Goal: Task Accomplishment & Management: Complete application form

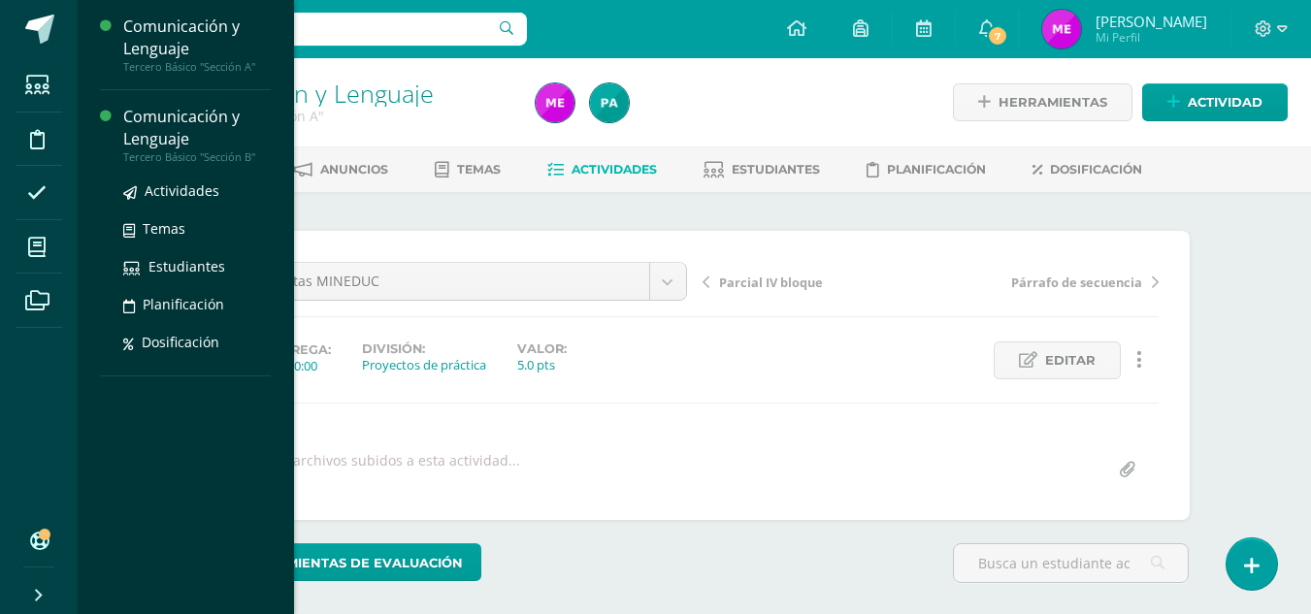
click at [174, 139] on div "Comunicación y Lenguaje" at bounding box center [196, 128] width 147 height 45
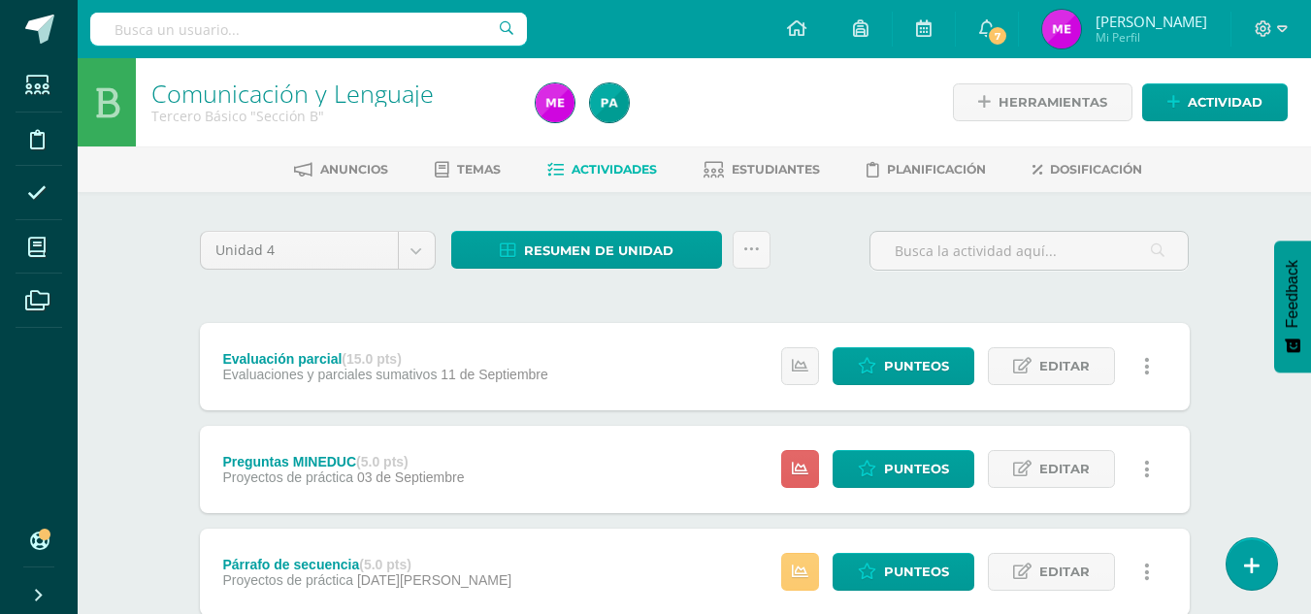
scroll to position [131, 0]
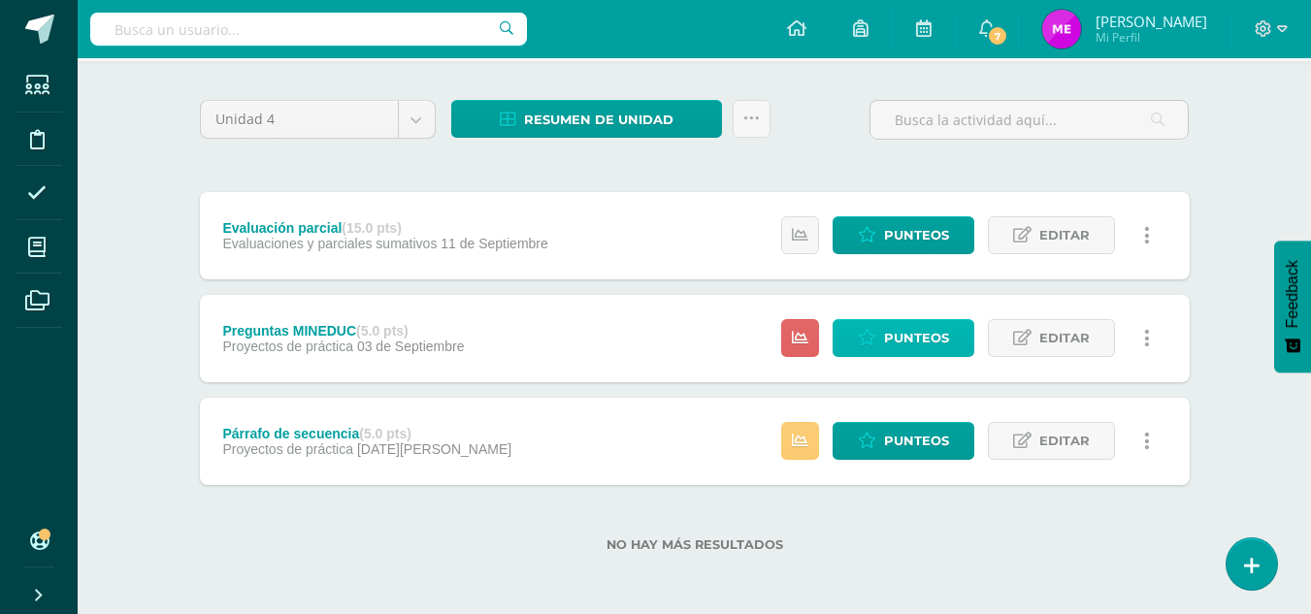
click at [897, 346] on span "Punteos" at bounding box center [916, 338] width 65 height 36
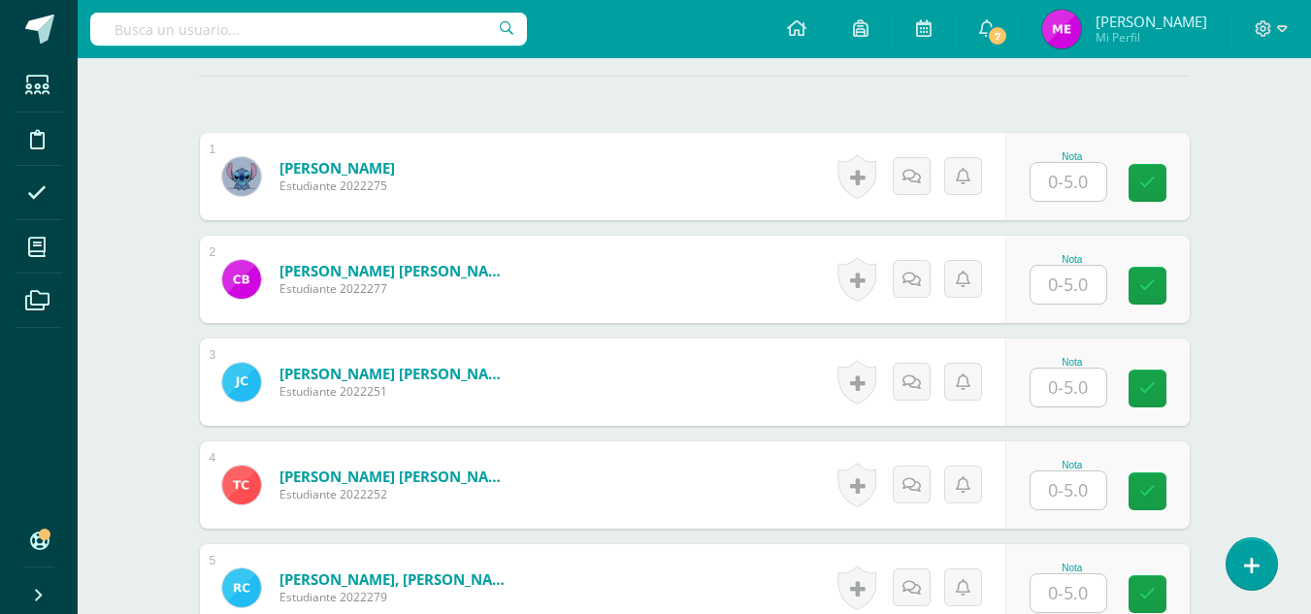
scroll to position [542, 0]
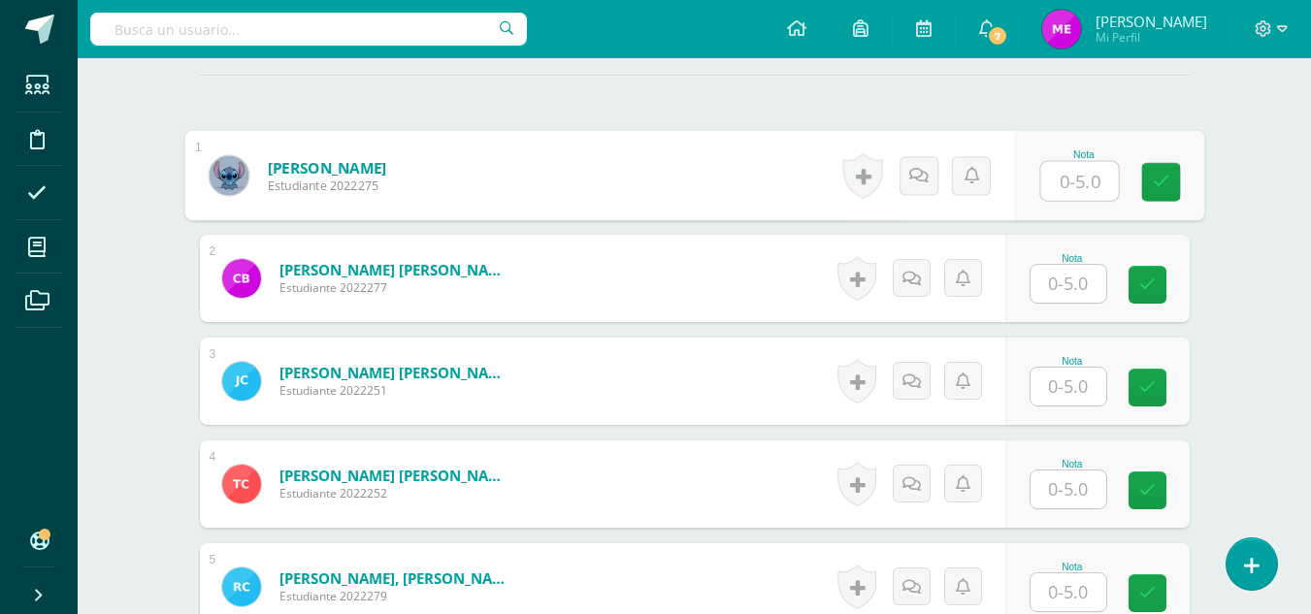
click at [1064, 181] on input "text" at bounding box center [1079, 181] width 78 height 39
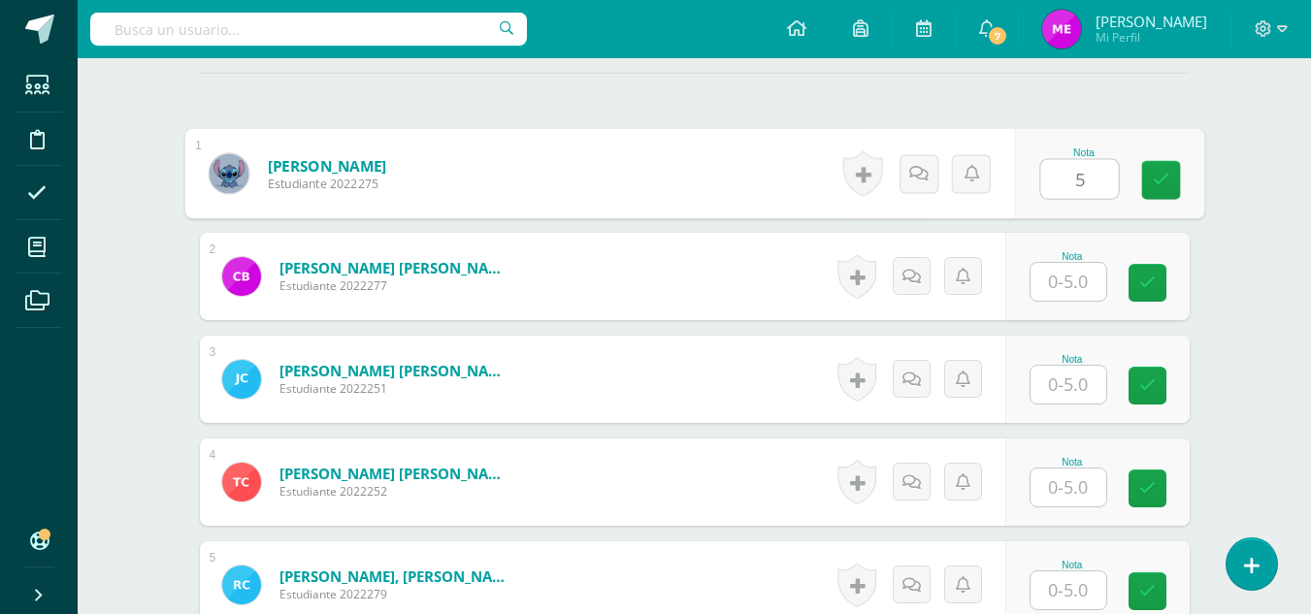
type input "5"
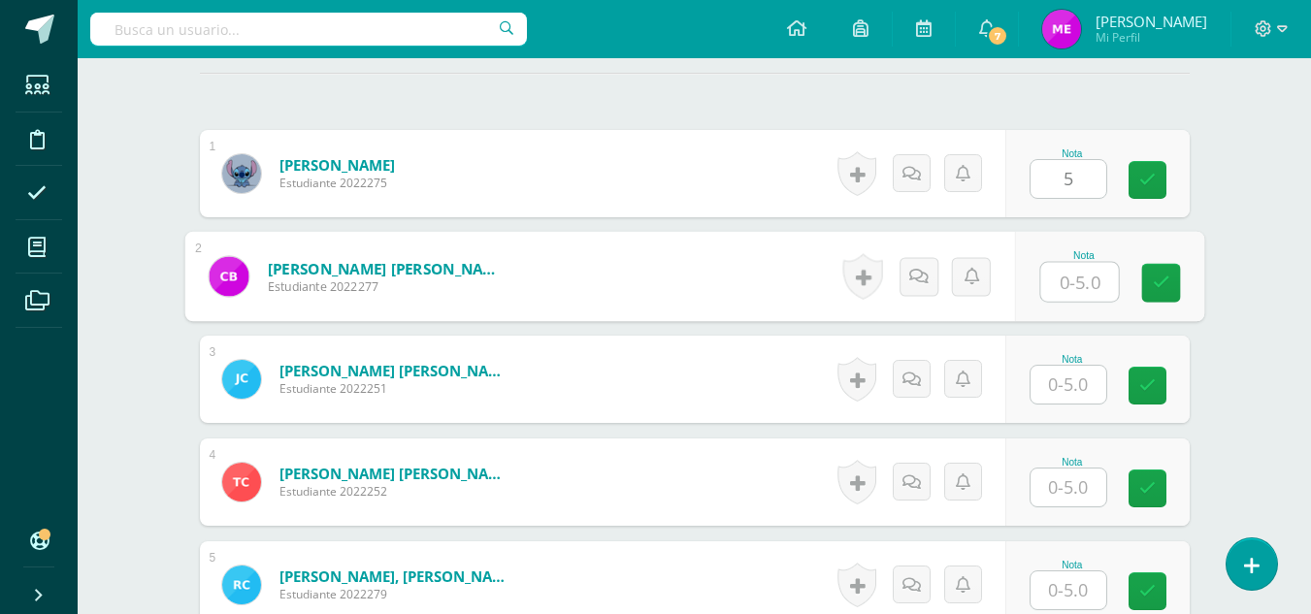
click at [1063, 285] on input "text" at bounding box center [1079, 282] width 78 height 39
type input "5"
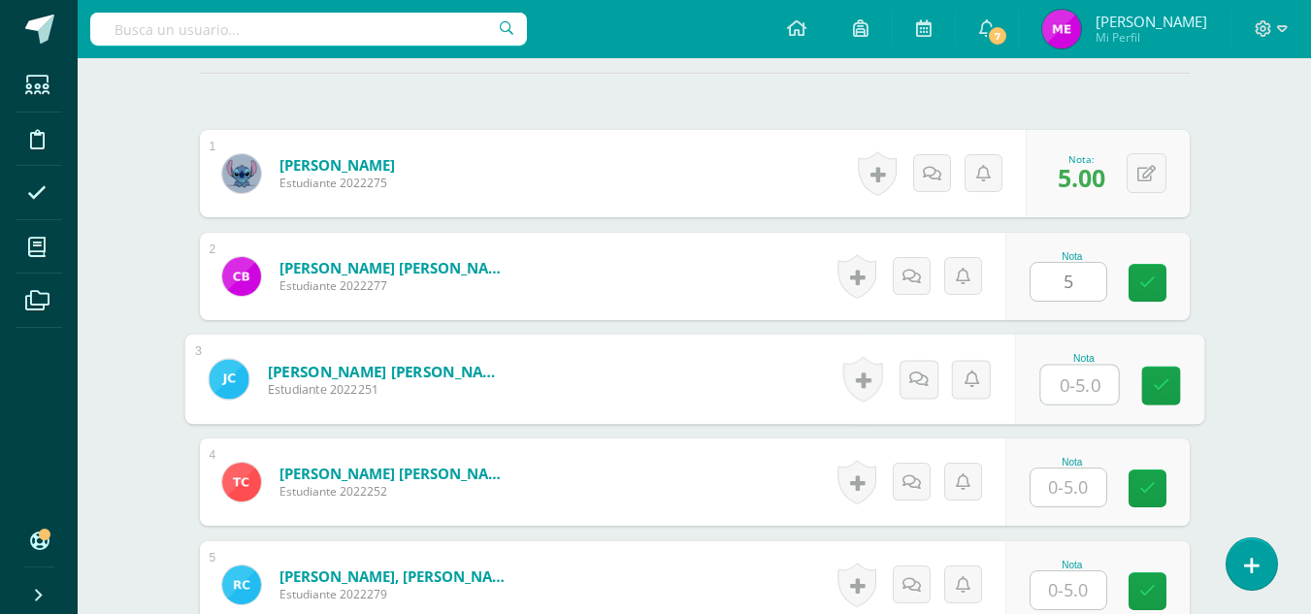
click at [1066, 374] on input "text" at bounding box center [1079, 385] width 78 height 39
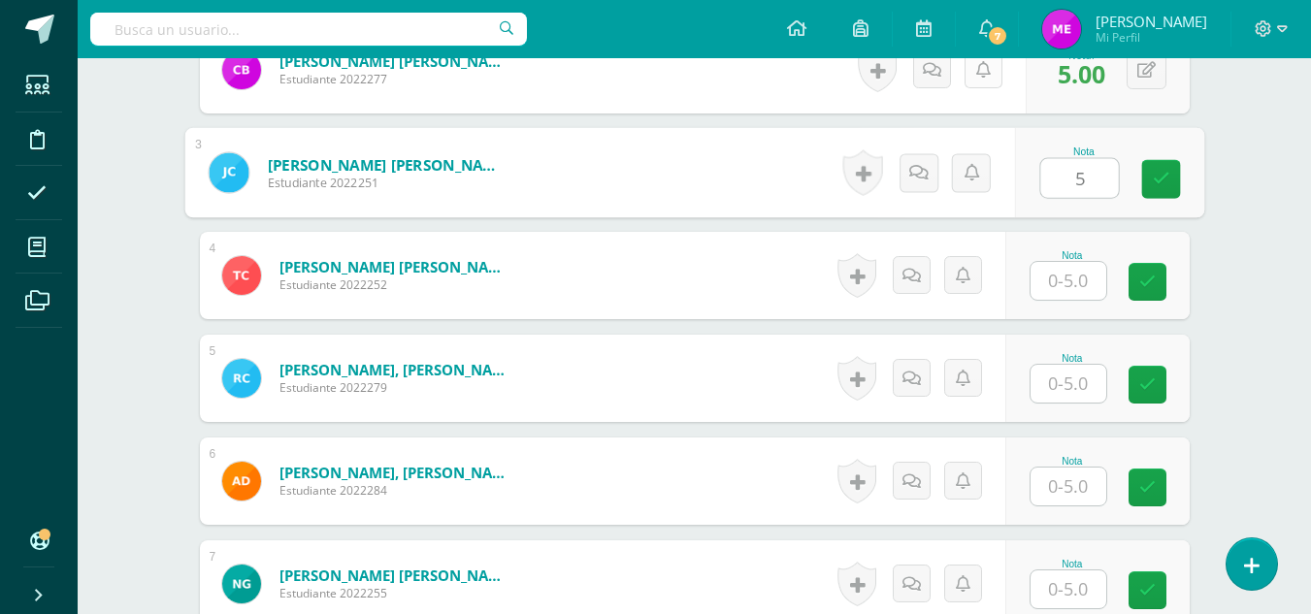
scroll to position [760, 0]
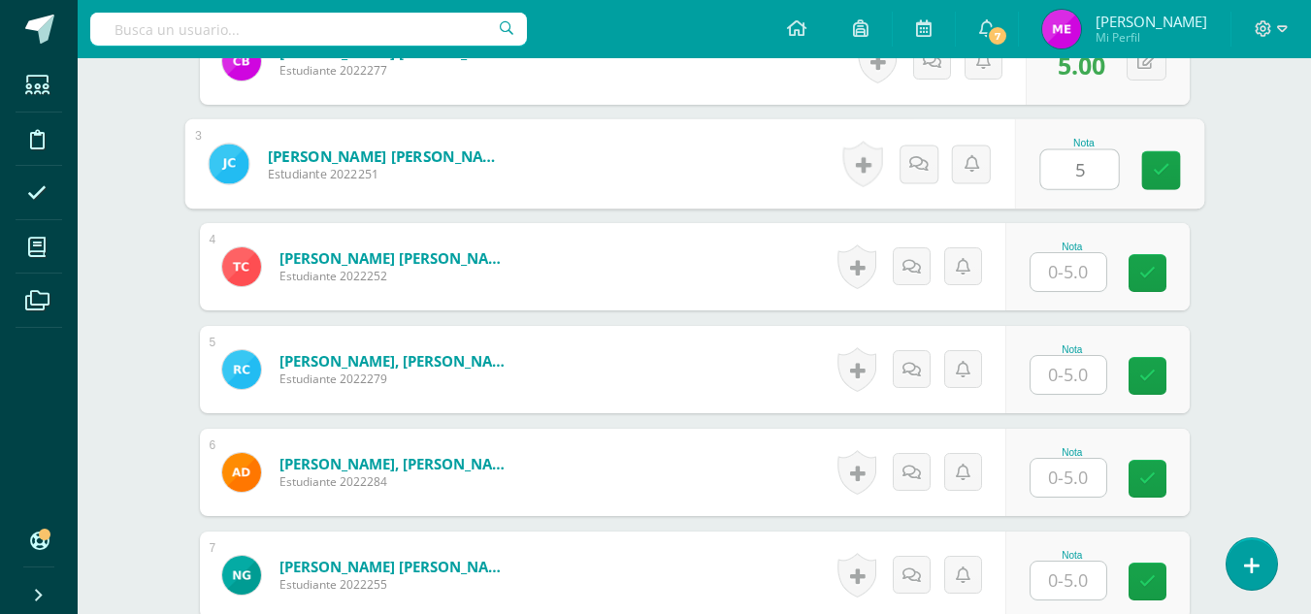
type input "5"
click at [1069, 270] on input "text" at bounding box center [1068, 272] width 76 height 38
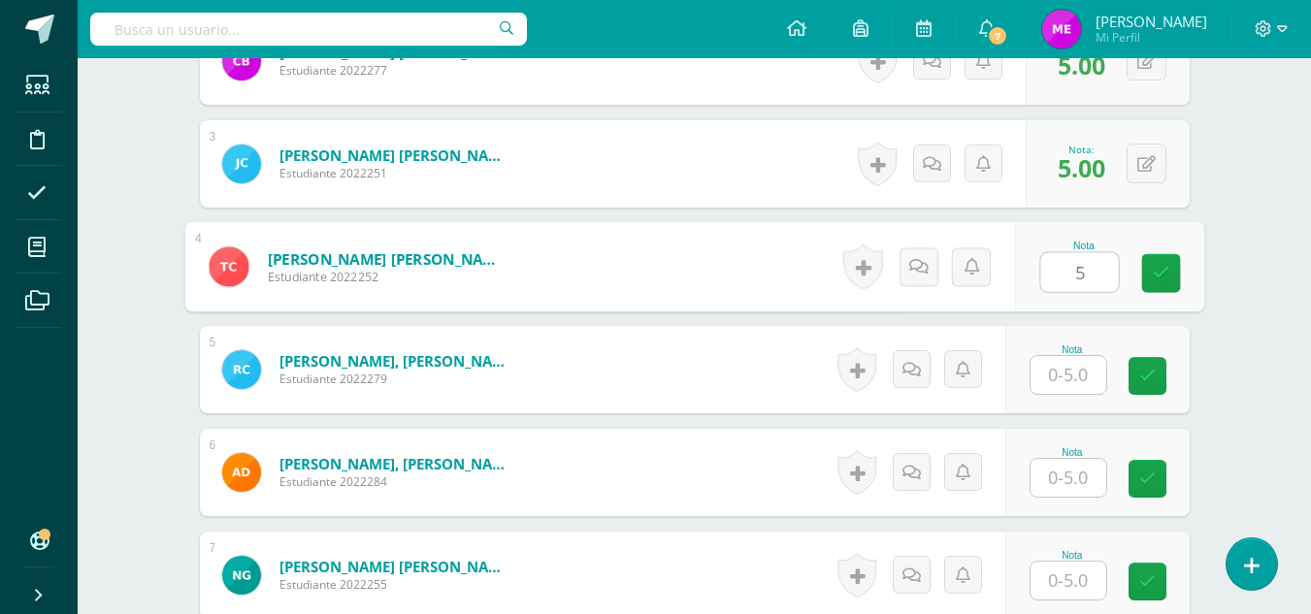
type input "5"
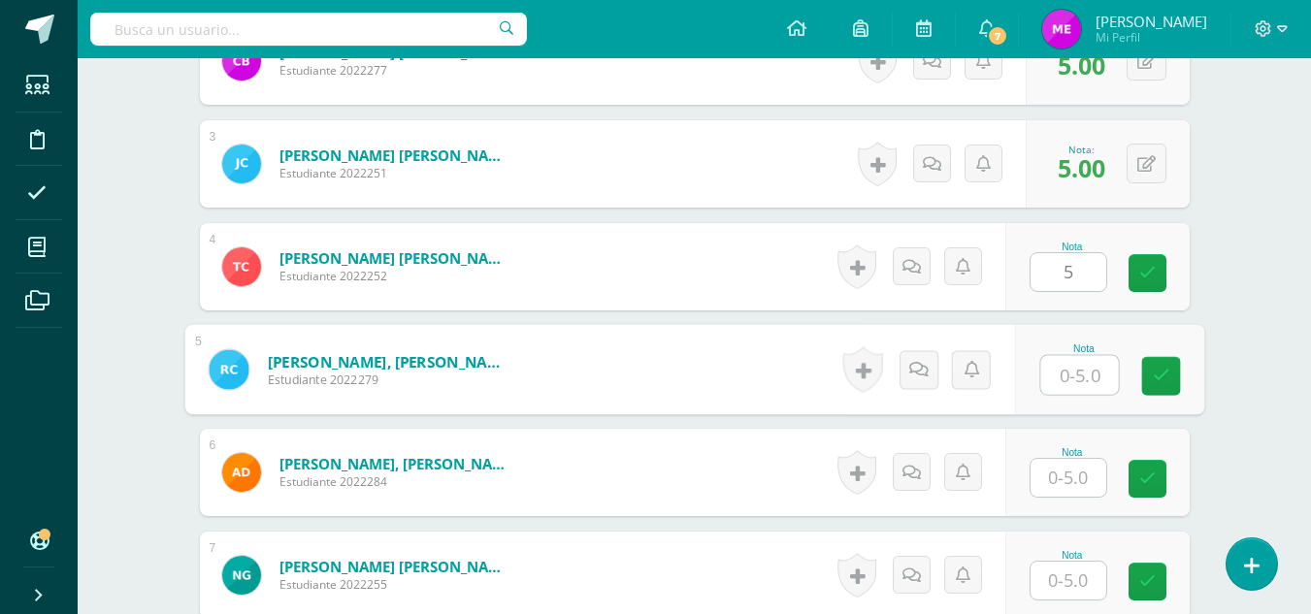
click at [1064, 384] on input "text" at bounding box center [1079, 375] width 78 height 39
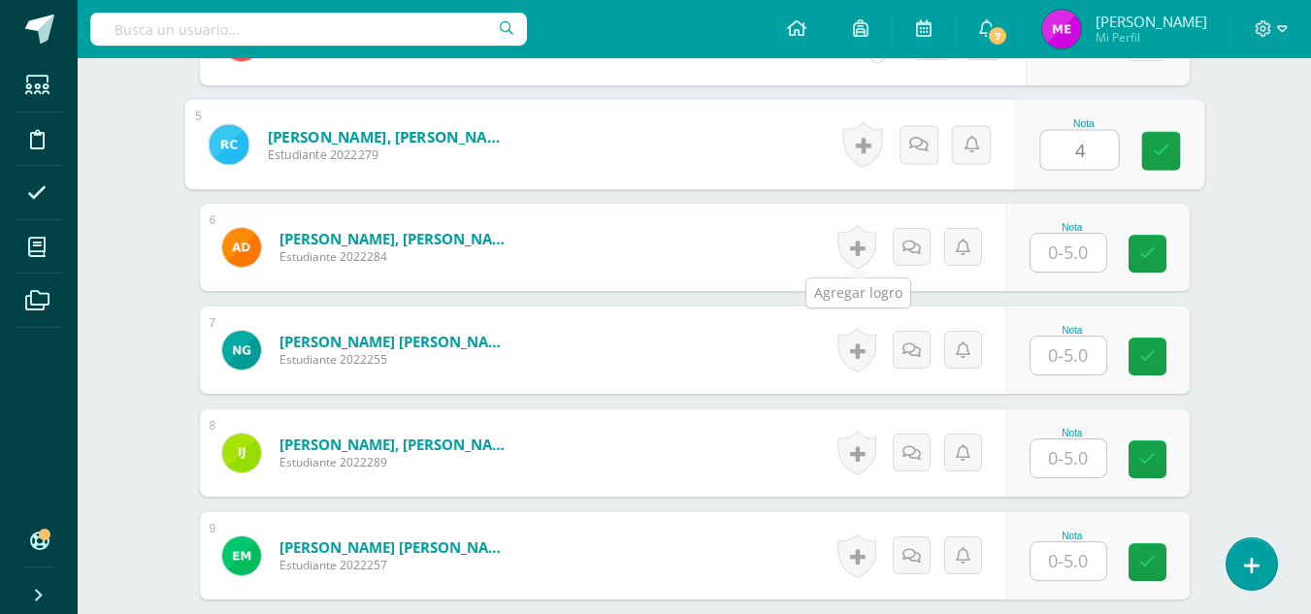
scroll to position [1038, 0]
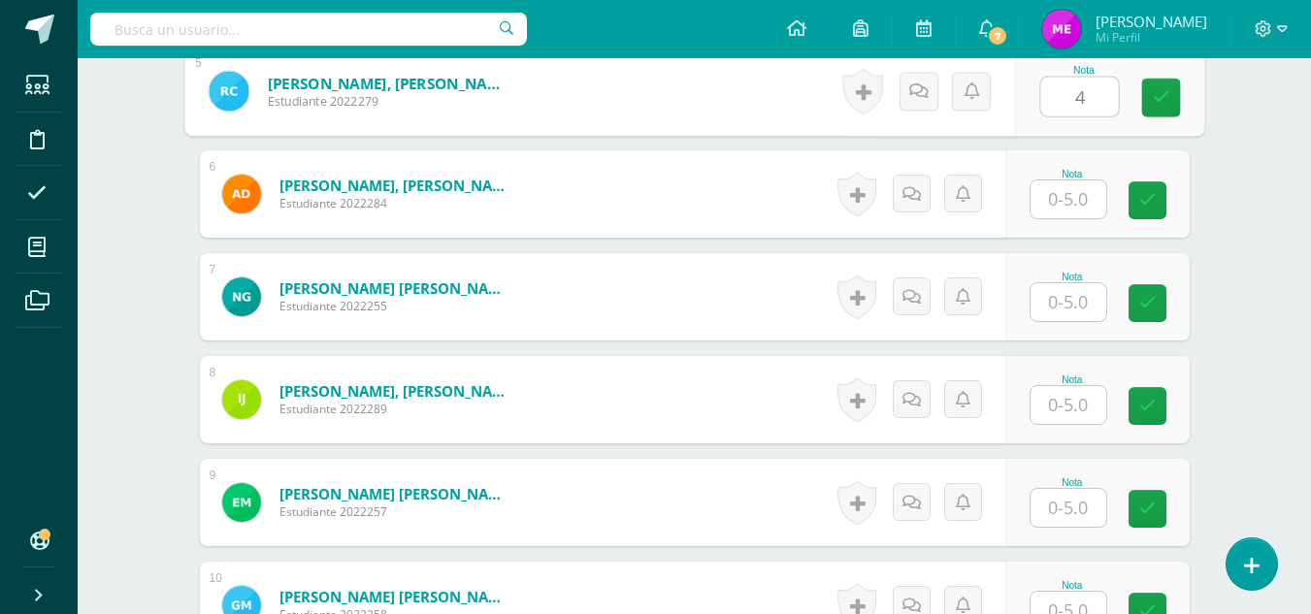
type input "4"
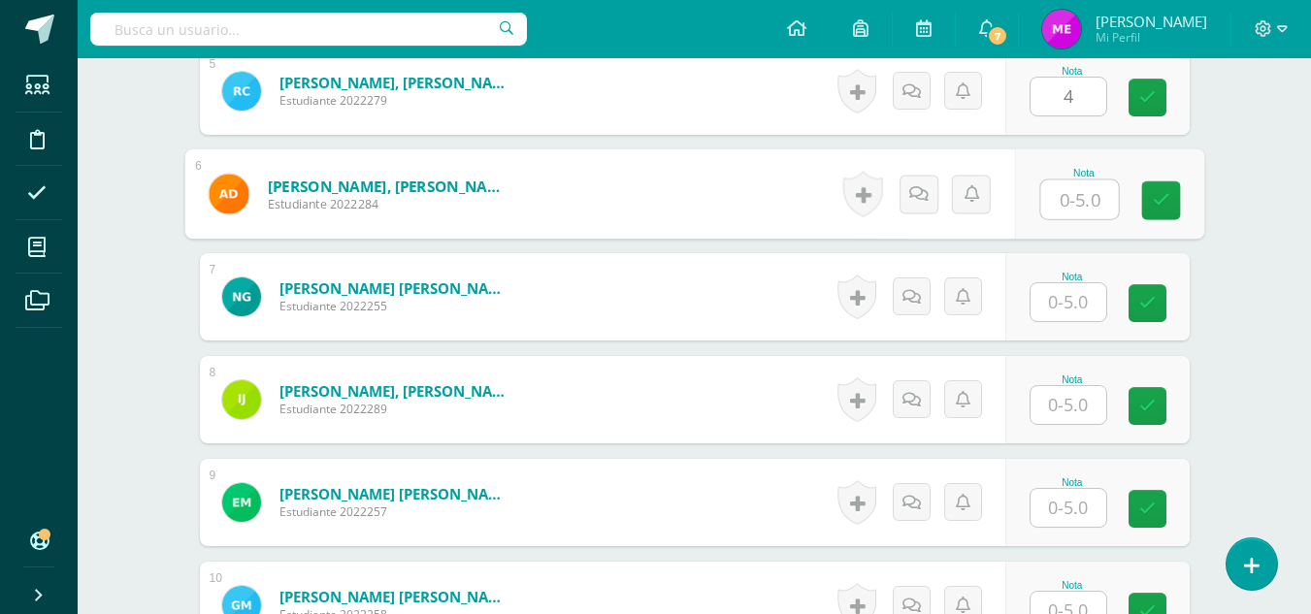
click at [1054, 191] on input "text" at bounding box center [1079, 199] width 78 height 39
type input "5"
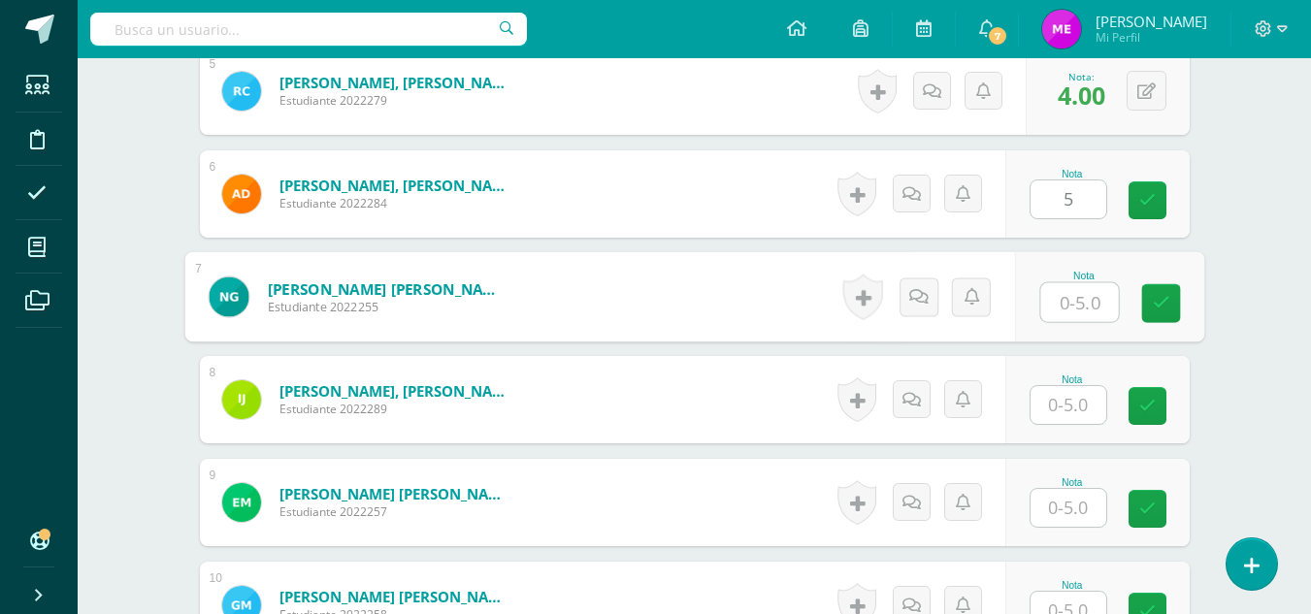
click at [1073, 306] on input "text" at bounding box center [1079, 302] width 78 height 39
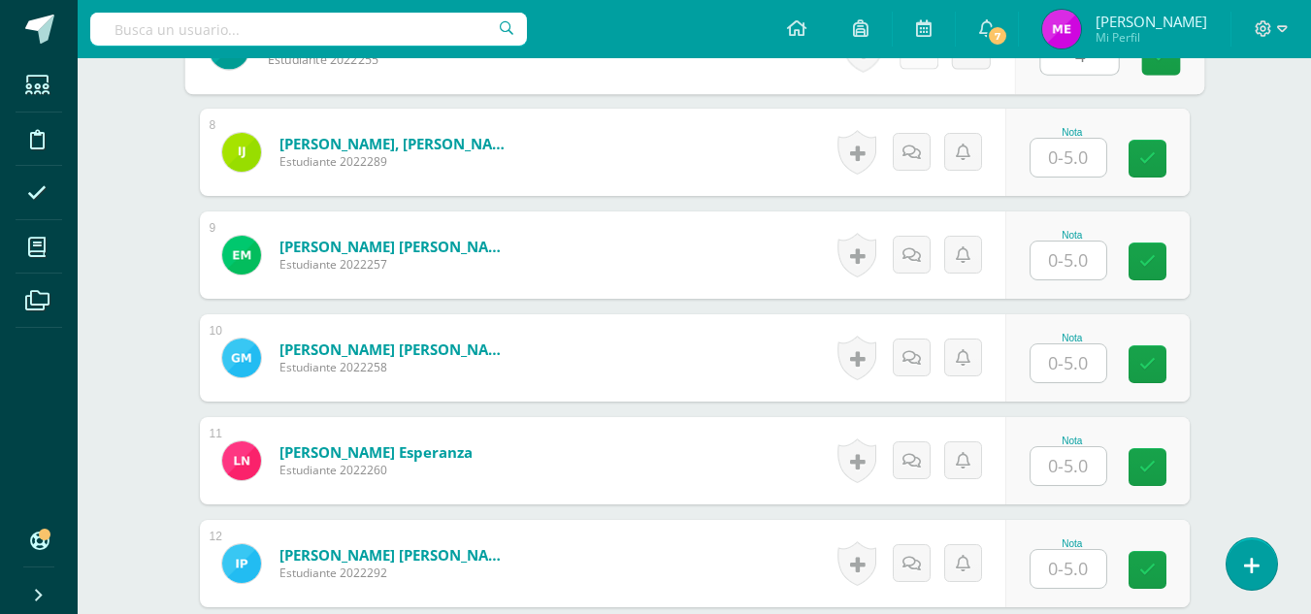
scroll to position [1286, 0]
type input "4"
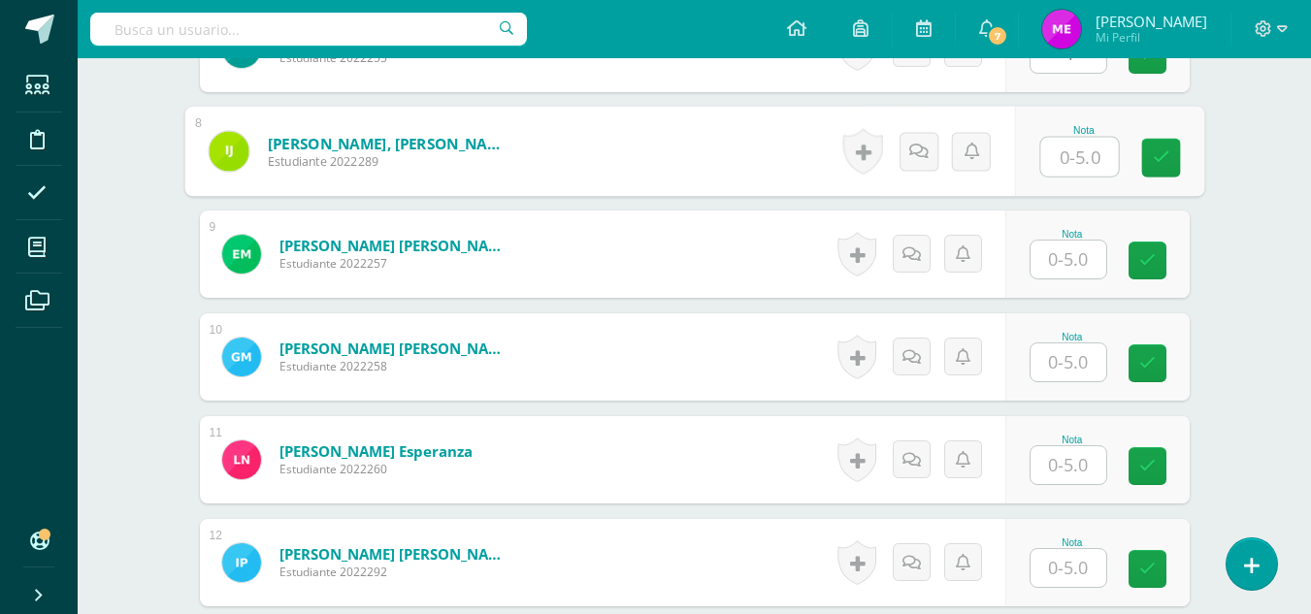
click at [1062, 163] on input "text" at bounding box center [1079, 157] width 78 height 39
type input "4"
click at [1060, 258] on input "text" at bounding box center [1068, 260] width 76 height 38
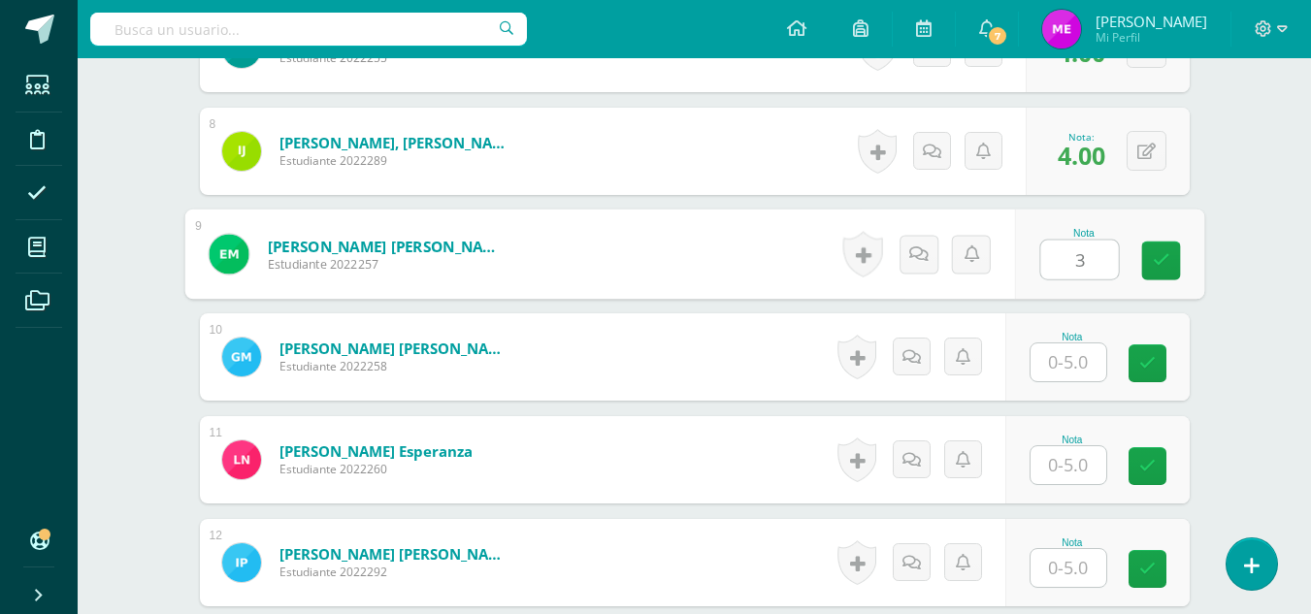
type input "3"
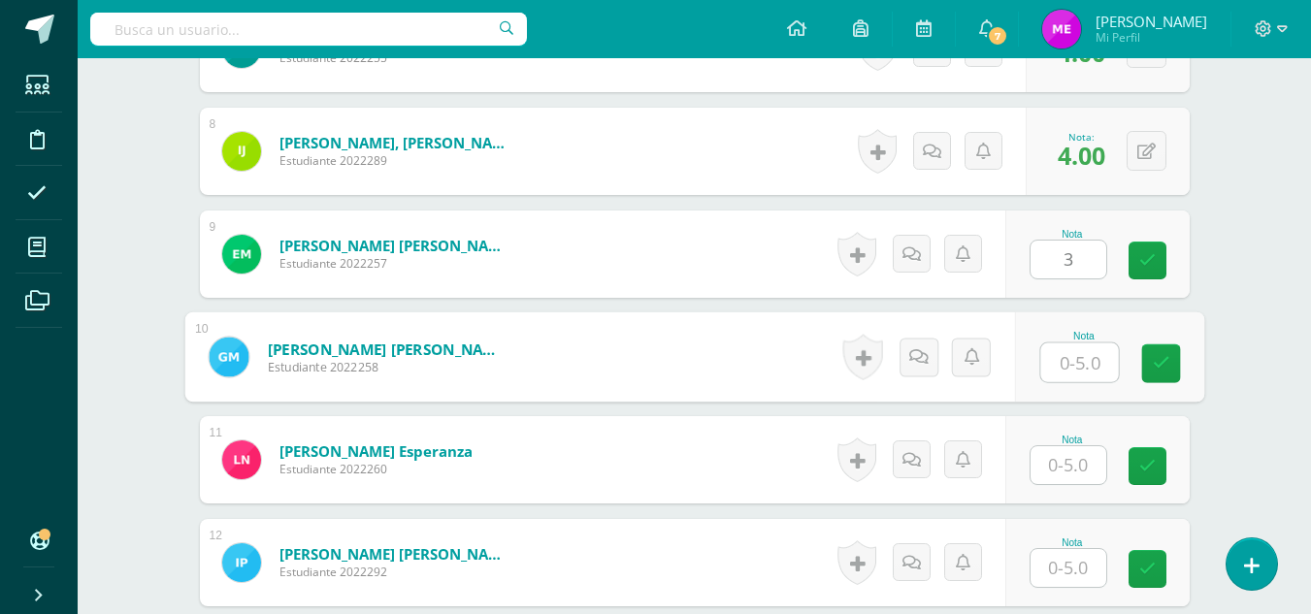
click at [1070, 373] on input "text" at bounding box center [1079, 362] width 78 height 39
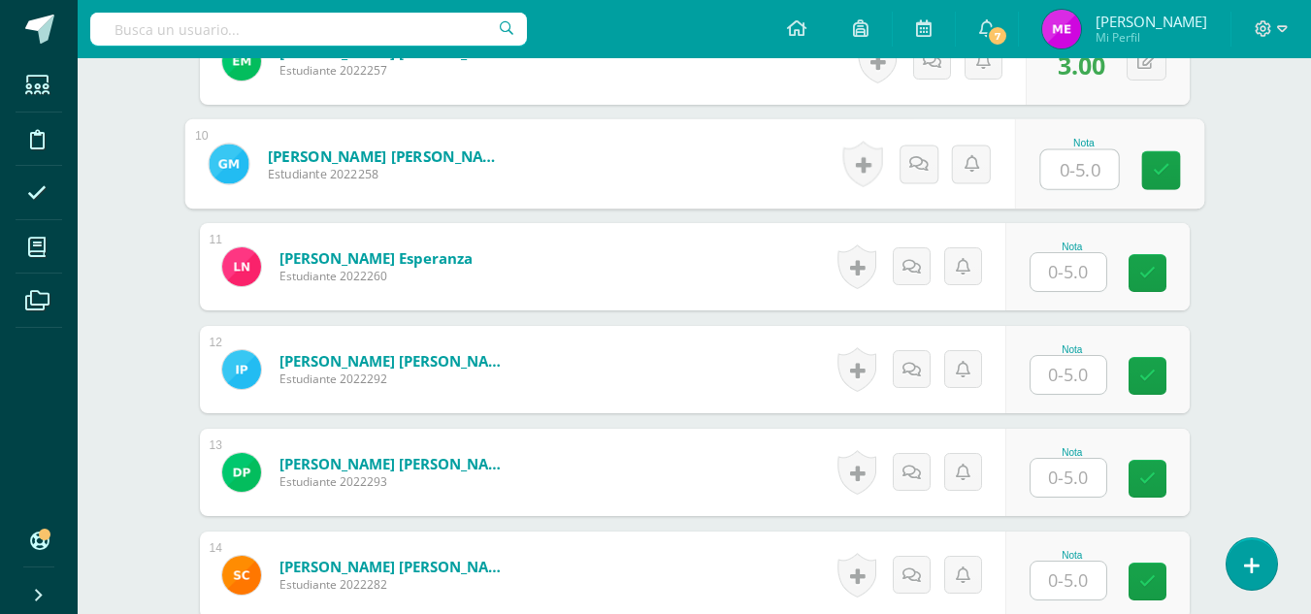
scroll to position [1480, 0]
type input "2"
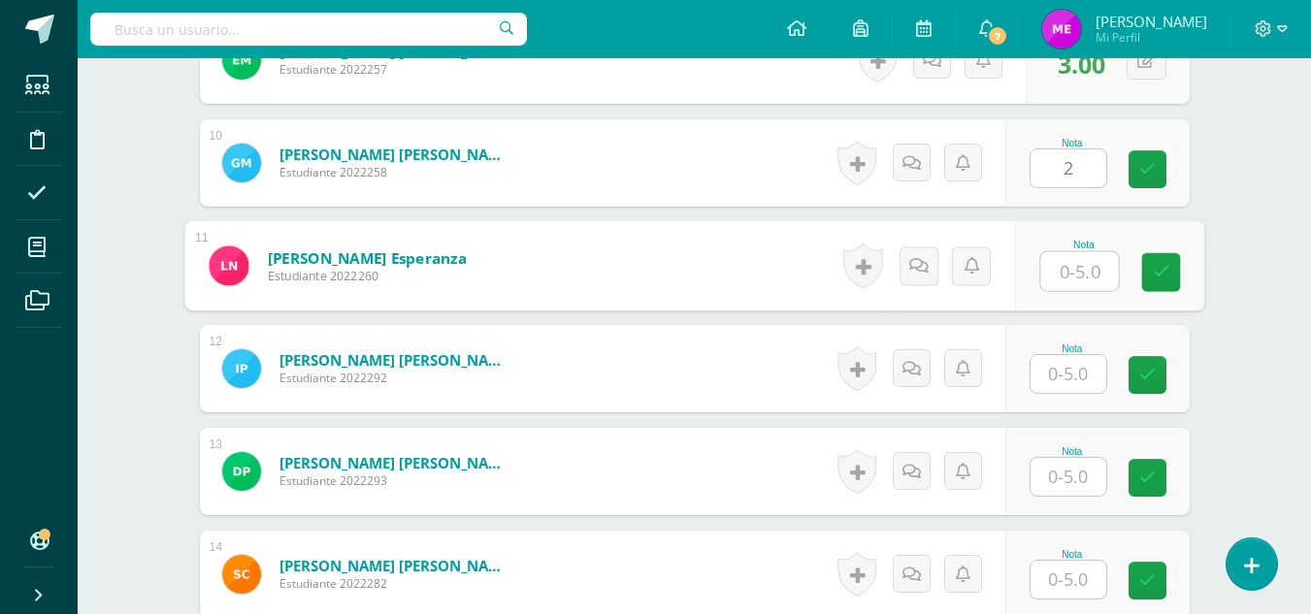
click at [1067, 275] on input "text" at bounding box center [1079, 271] width 78 height 39
type input "4"
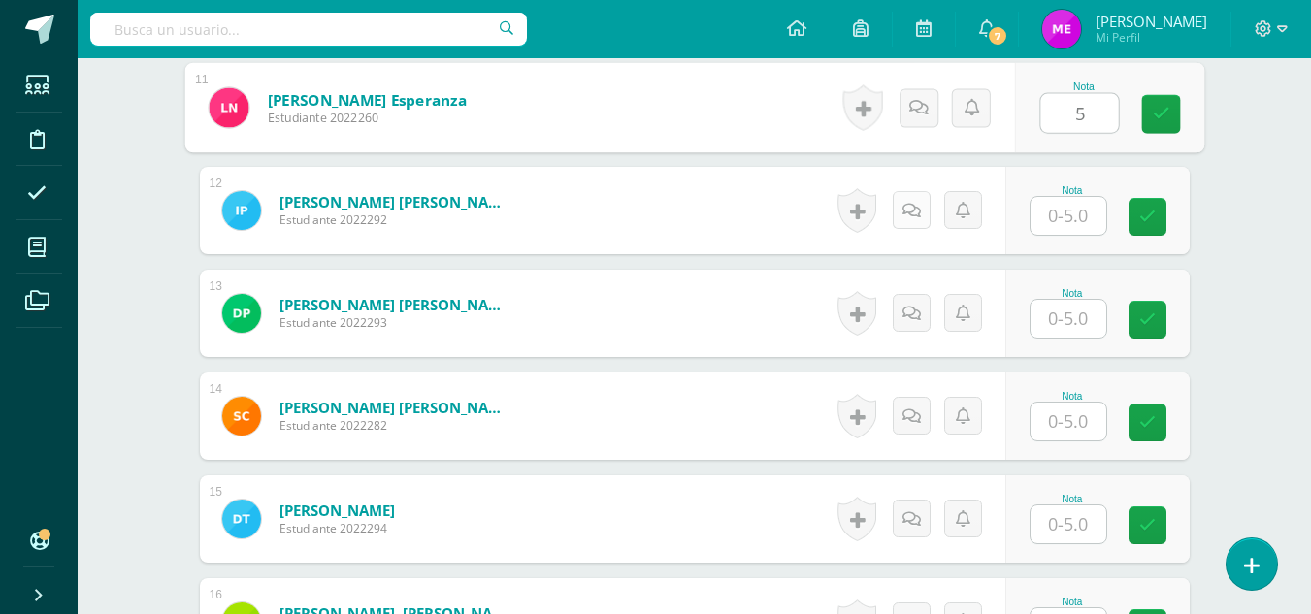
scroll to position [1639, 0]
type input "5"
click at [1072, 219] on input "text" at bounding box center [1068, 215] width 76 height 38
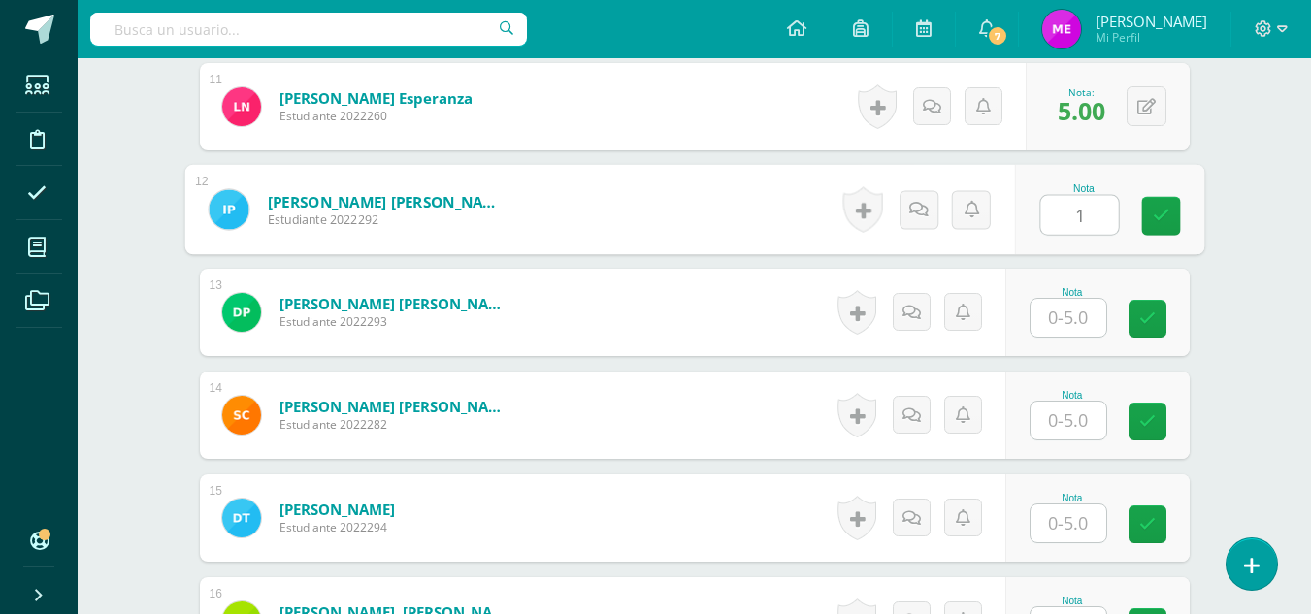
type input "1"
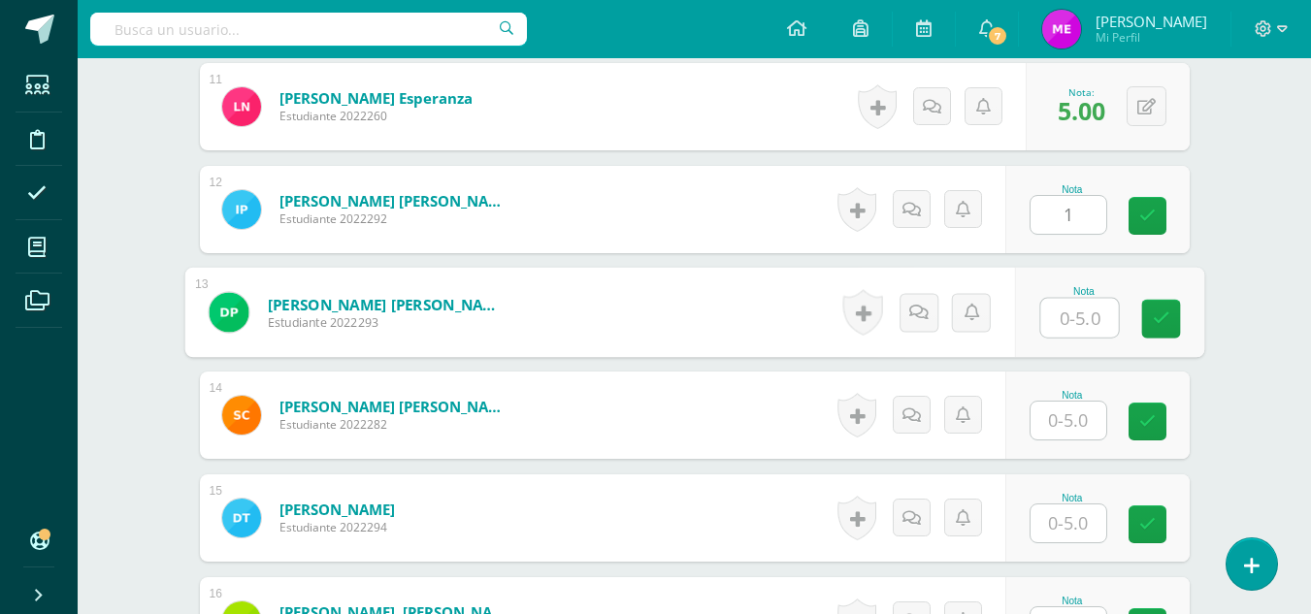
click at [1069, 321] on input "text" at bounding box center [1079, 318] width 78 height 39
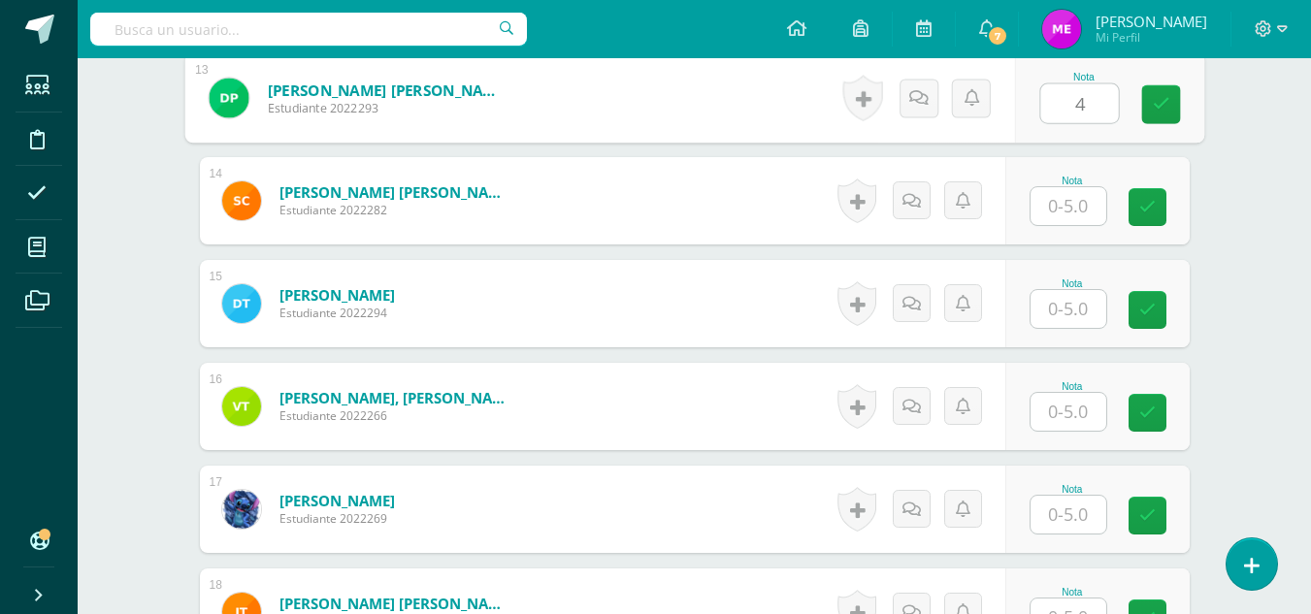
scroll to position [1890, 0]
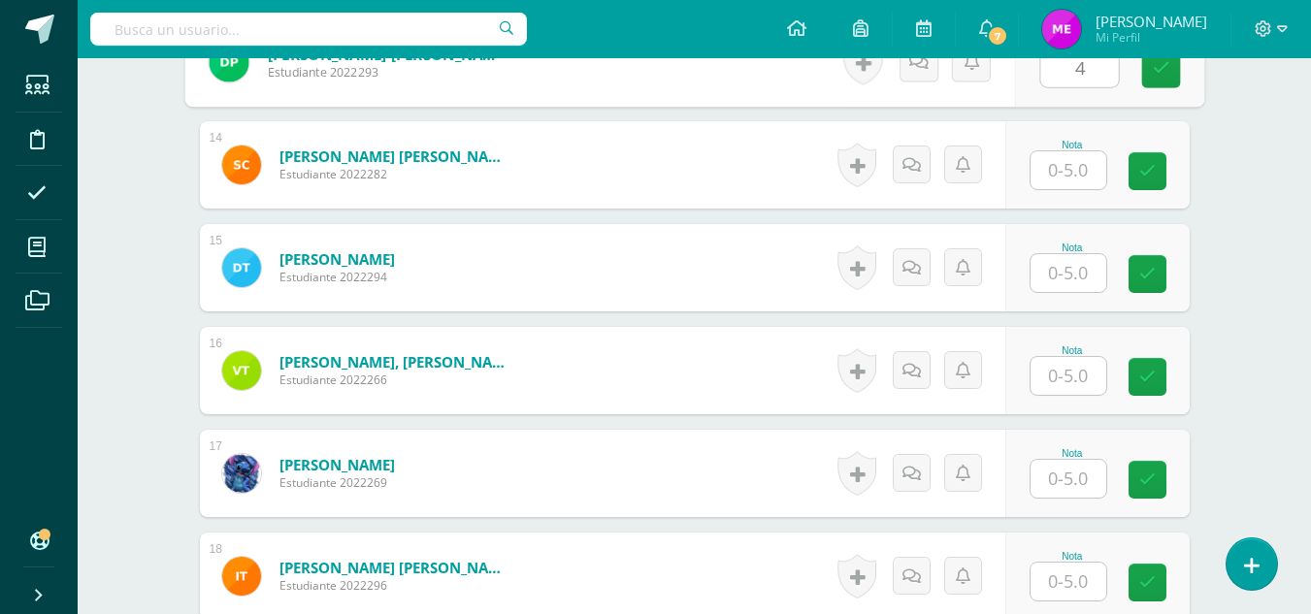
type input "4"
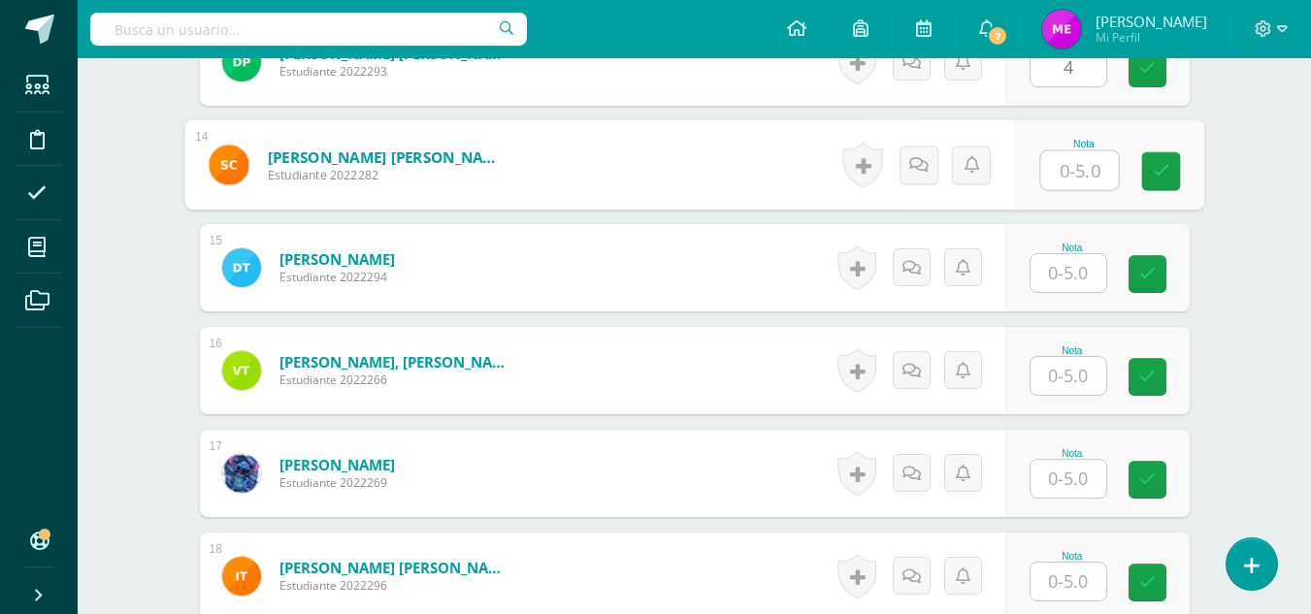
click at [1065, 171] on input "text" at bounding box center [1079, 170] width 78 height 39
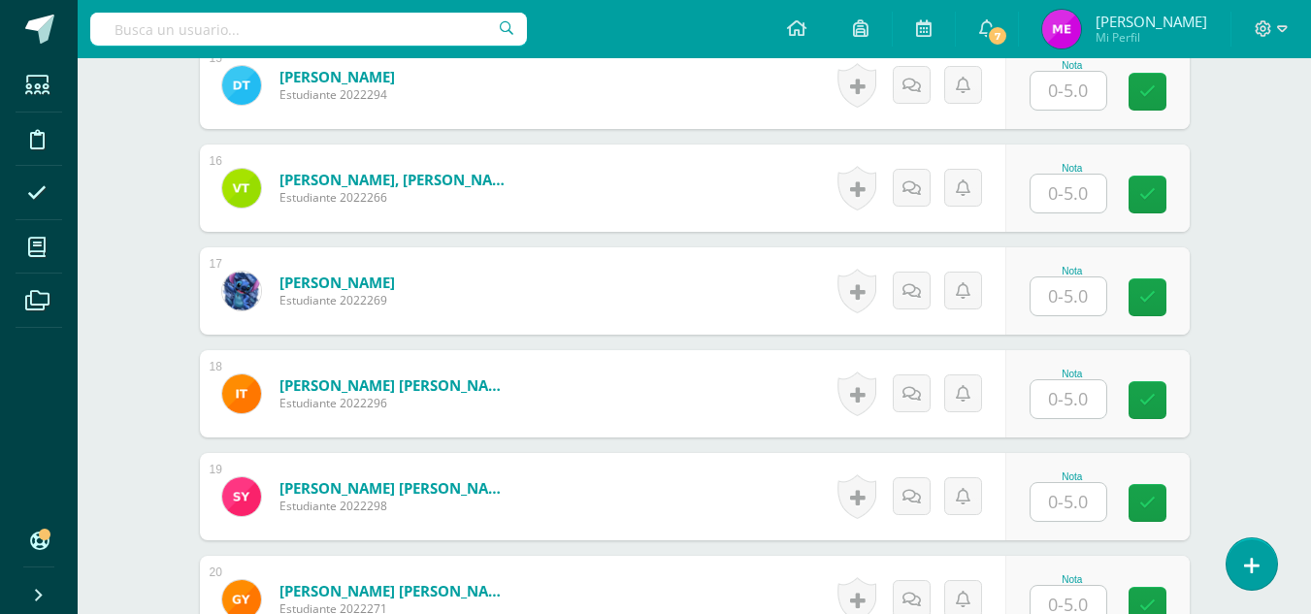
scroll to position [2085, 0]
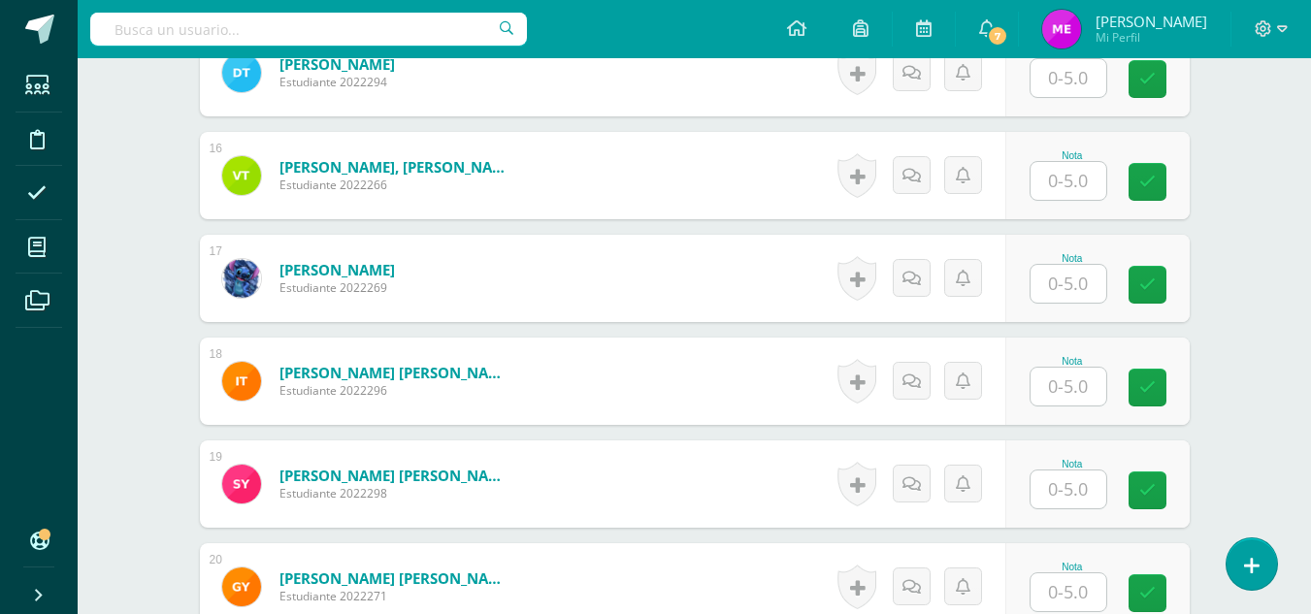
type input "4"
click at [1074, 89] on input "text" at bounding box center [1079, 78] width 78 height 39
type input "5"
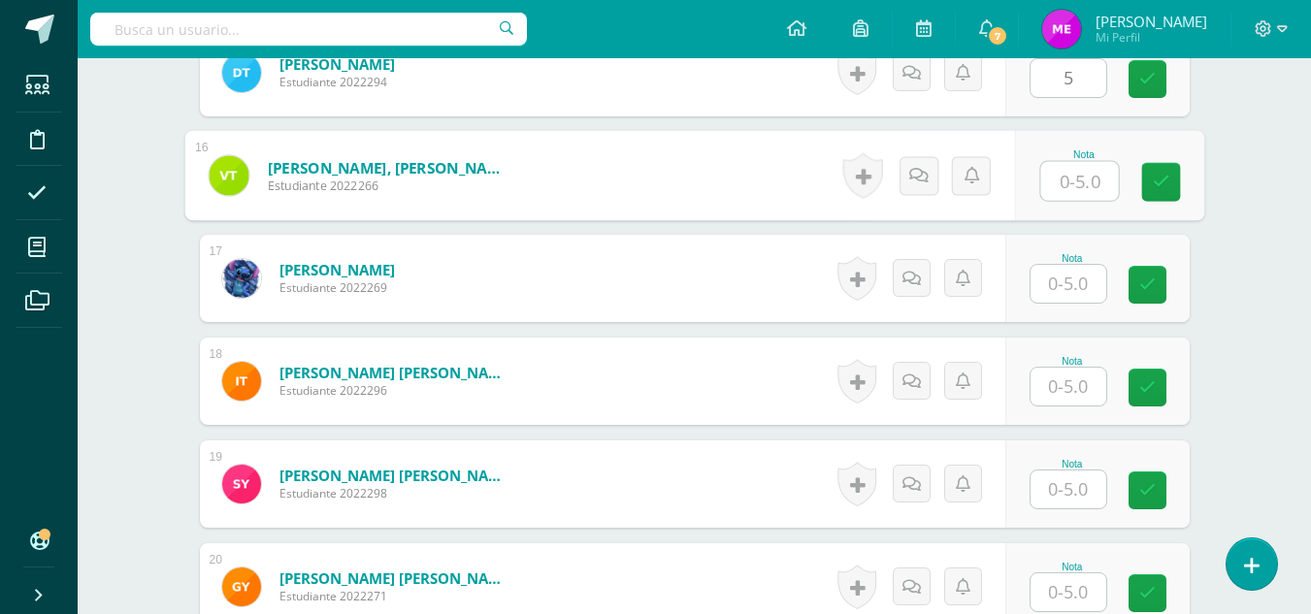
click at [1071, 187] on input "text" at bounding box center [1079, 181] width 78 height 39
type input "5"
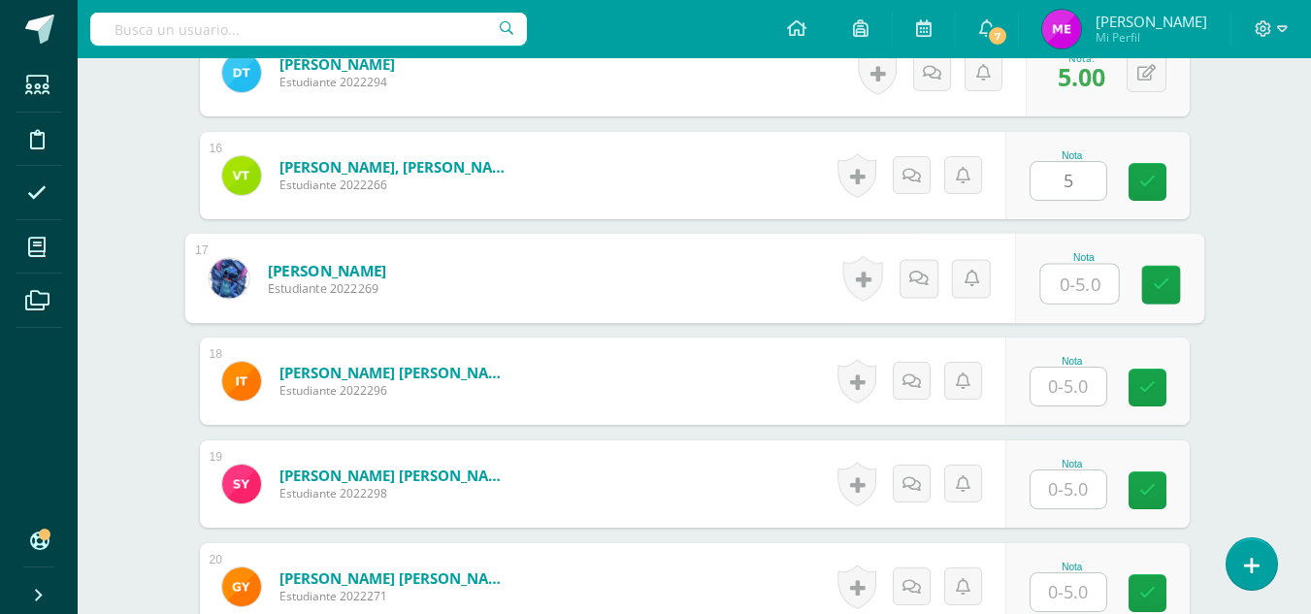
click at [1069, 290] on input "text" at bounding box center [1079, 284] width 78 height 39
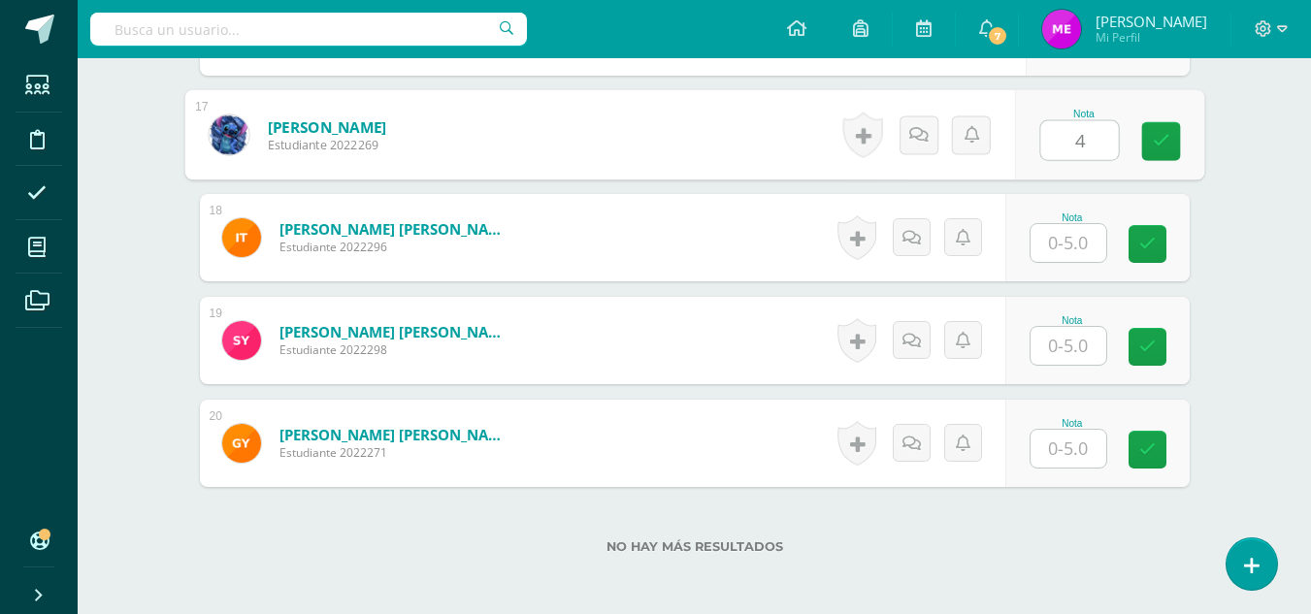
scroll to position [2231, 0]
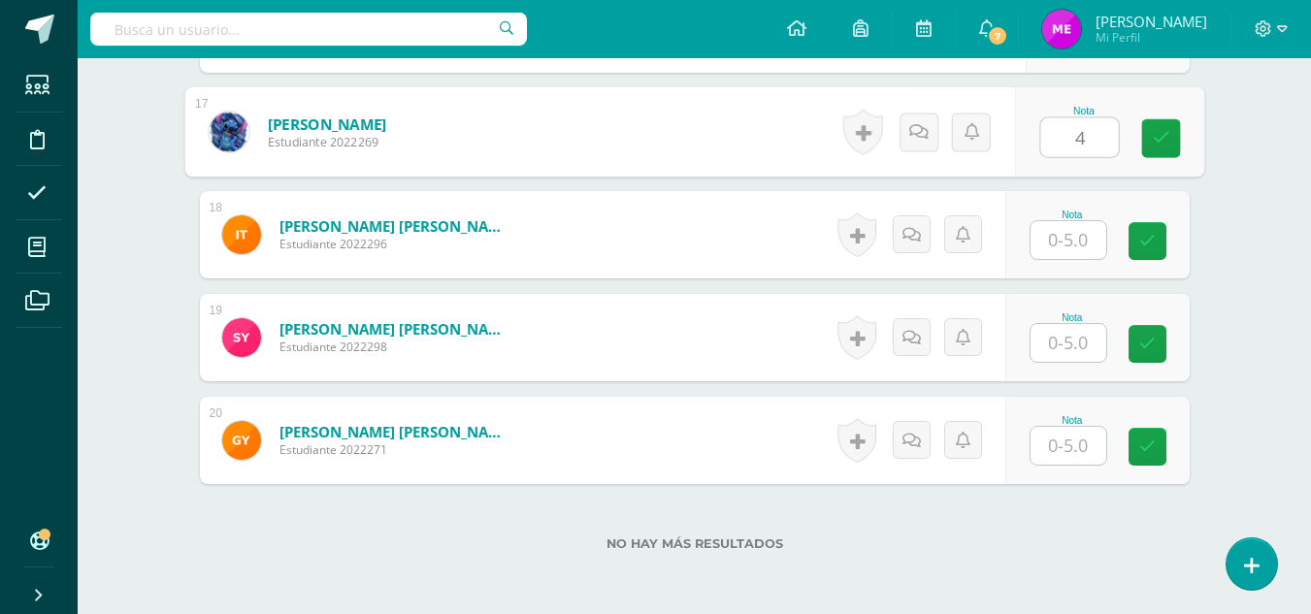
type input "4"
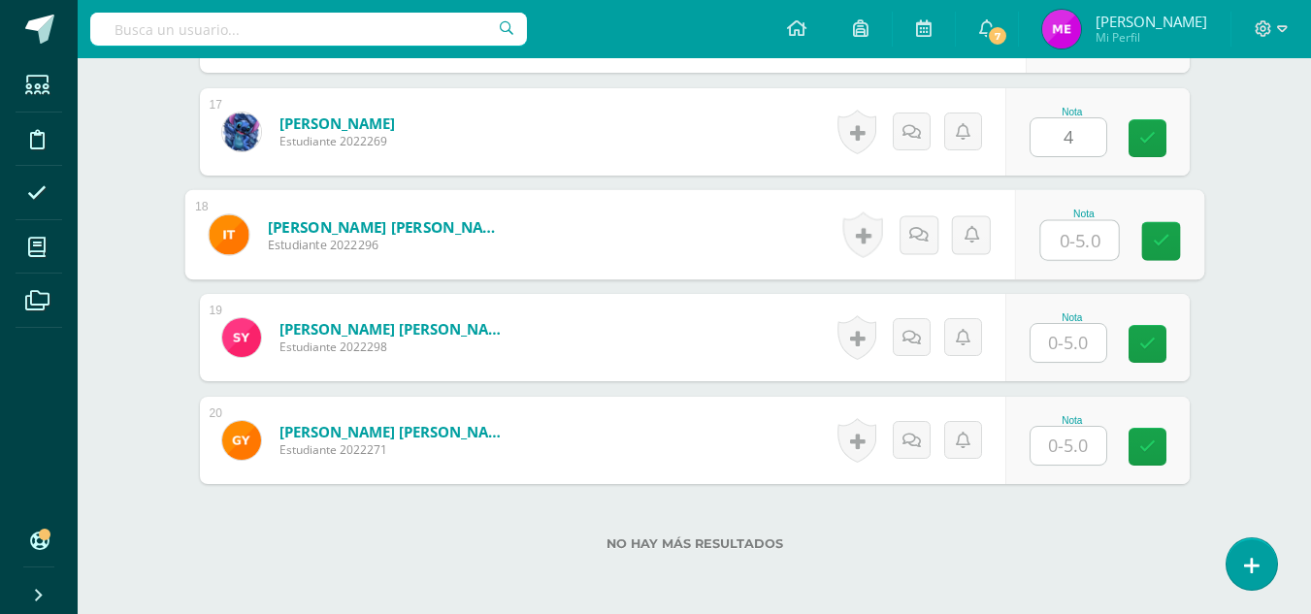
click at [1073, 239] on input "text" at bounding box center [1079, 240] width 78 height 39
type input "4"
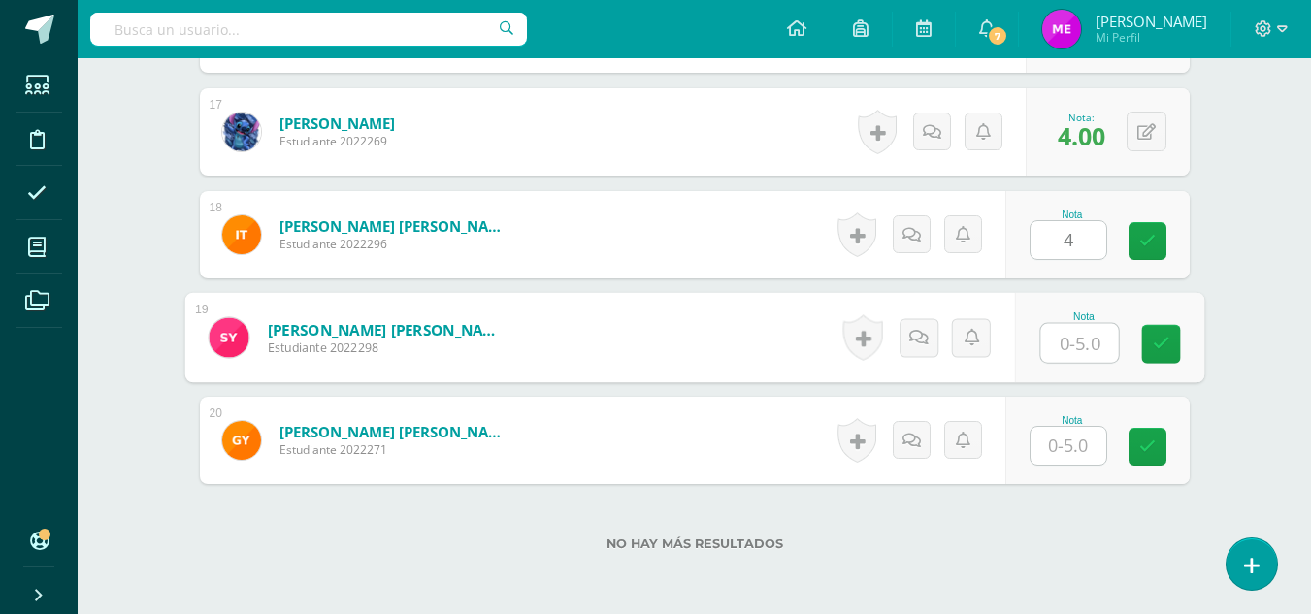
click at [1072, 343] on input "text" at bounding box center [1079, 343] width 78 height 39
type input "5"
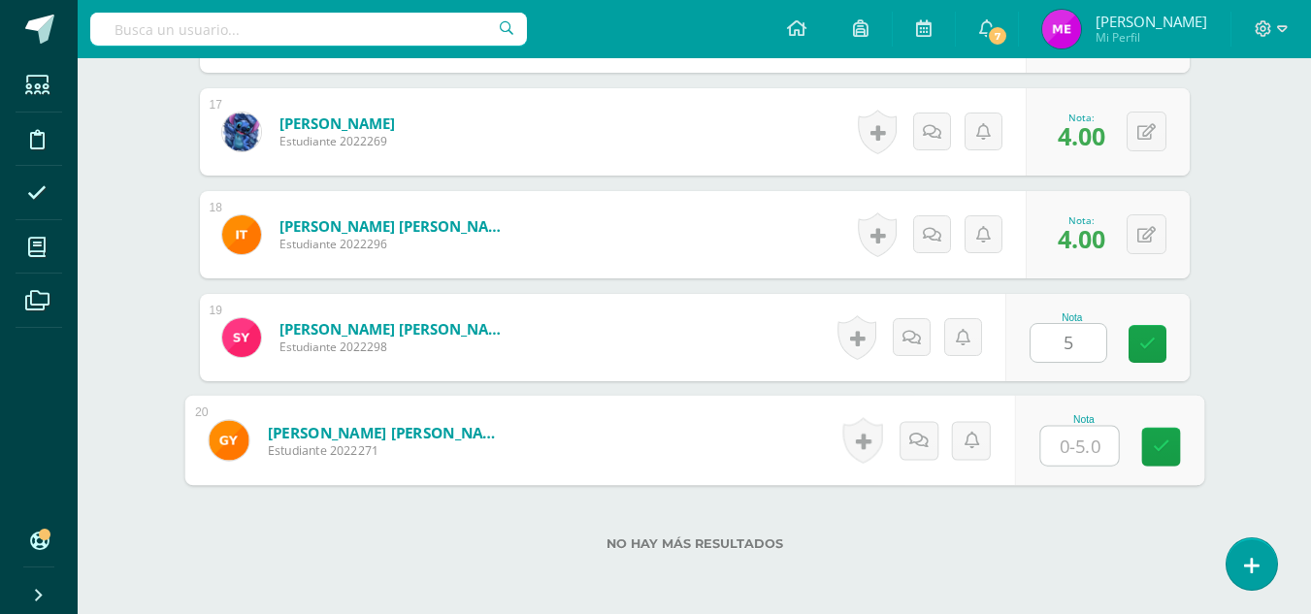
click at [1081, 442] on input "text" at bounding box center [1079, 446] width 78 height 39
type input "3"
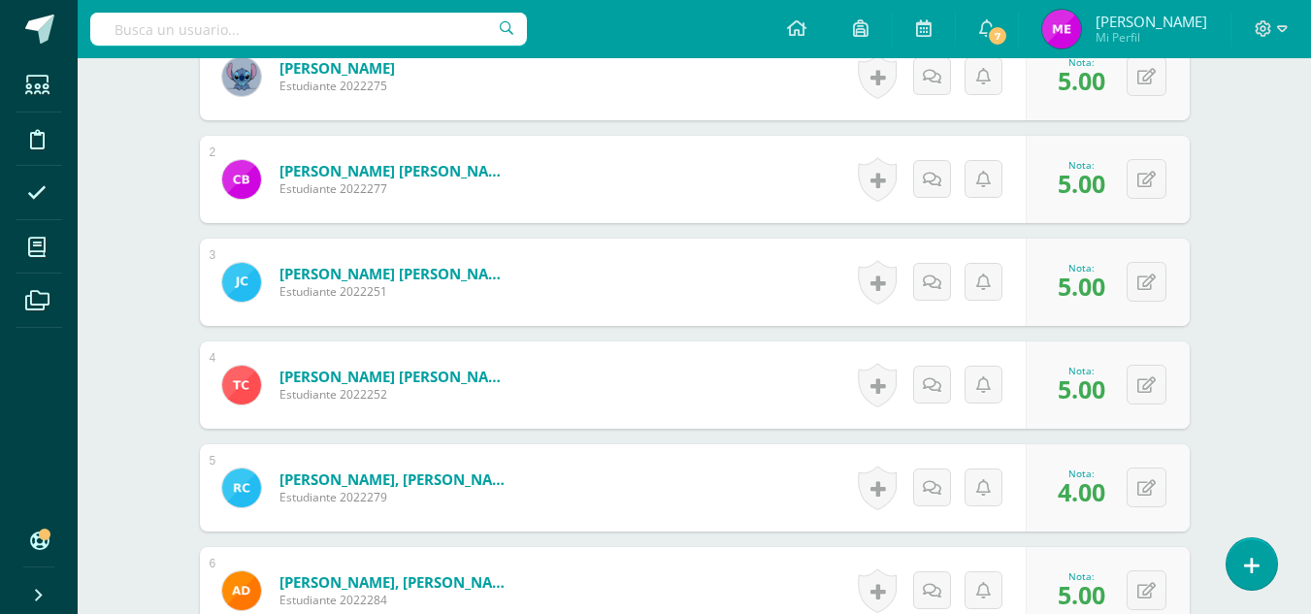
scroll to position [707, 0]
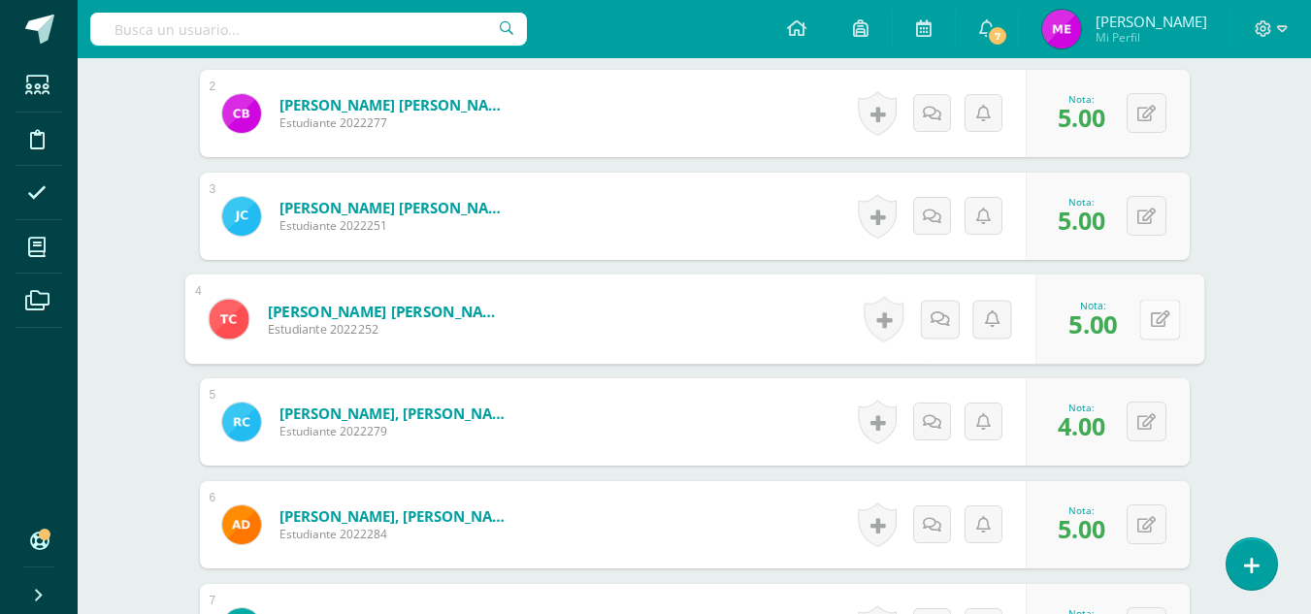
click at [1146, 310] on button at bounding box center [1159, 319] width 41 height 41
type input "4"
click at [1111, 325] on icon at bounding box center [1107, 325] width 17 height 16
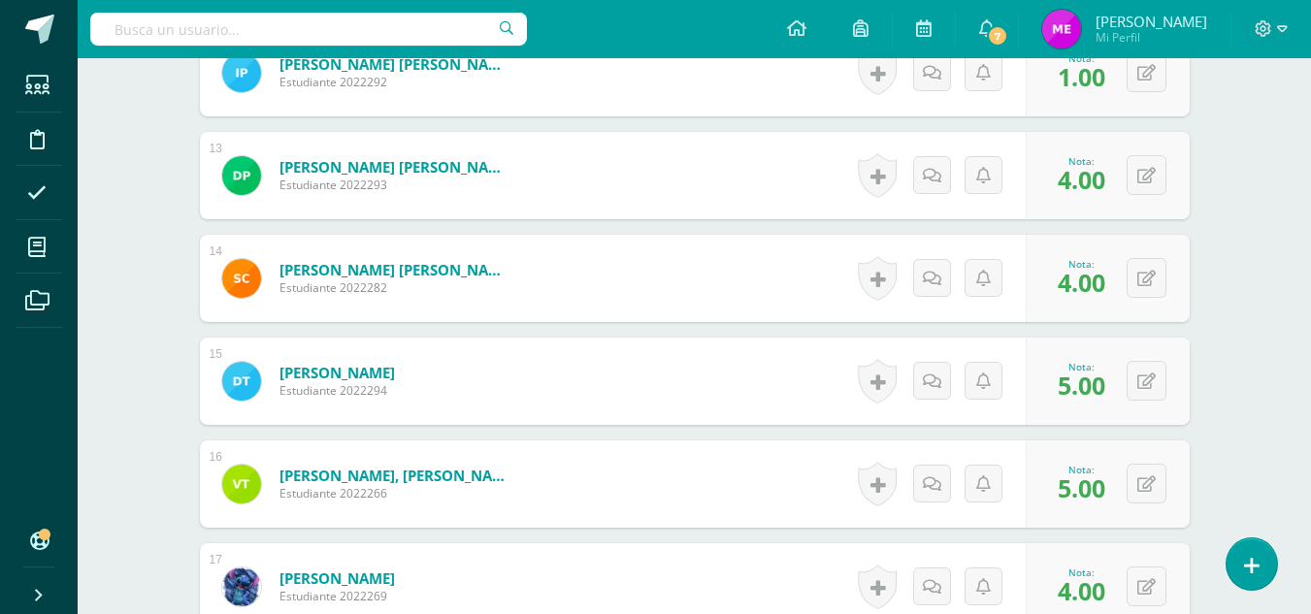
scroll to position [1777, 0]
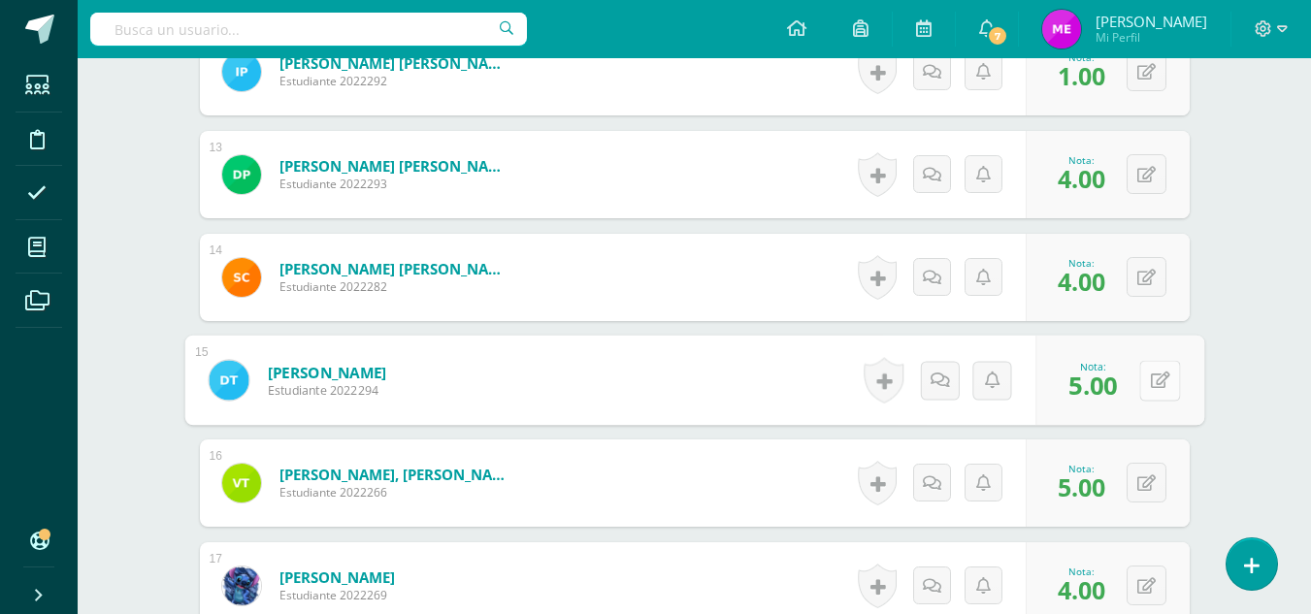
click at [1154, 379] on button at bounding box center [1159, 380] width 41 height 41
type input "4"
click at [1103, 378] on icon at bounding box center [1107, 386] width 17 height 16
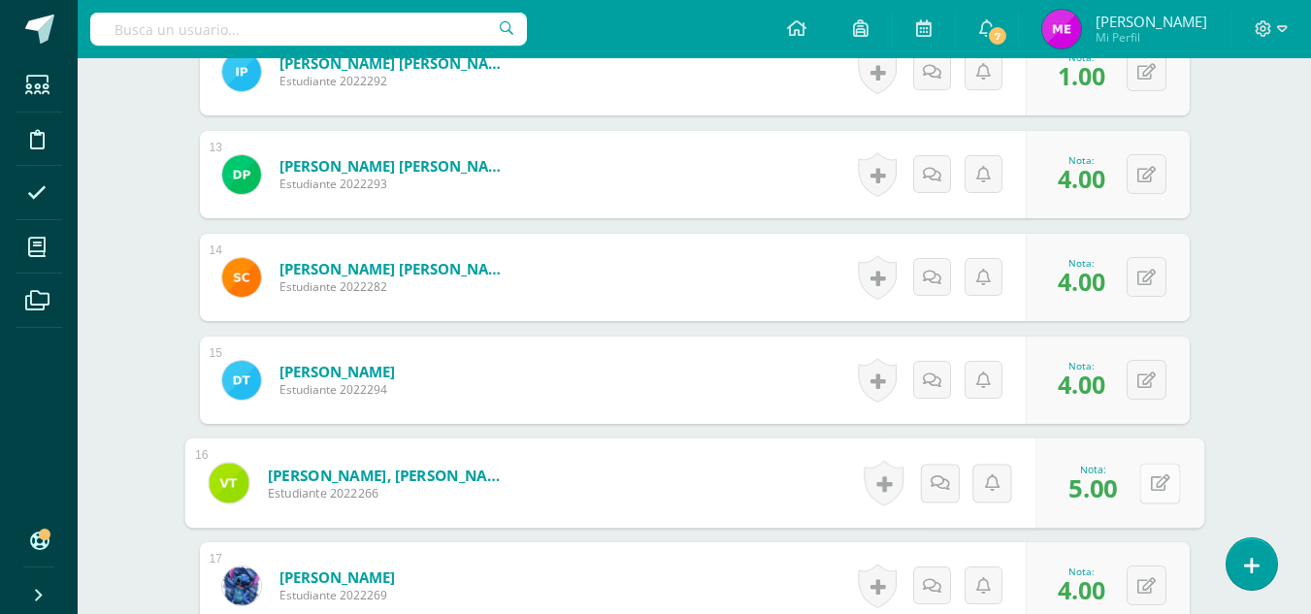
click at [1152, 487] on icon at bounding box center [1159, 482] width 19 height 16
type input "4"
click at [1106, 483] on icon at bounding box center [1107, 489] width 17 height 16
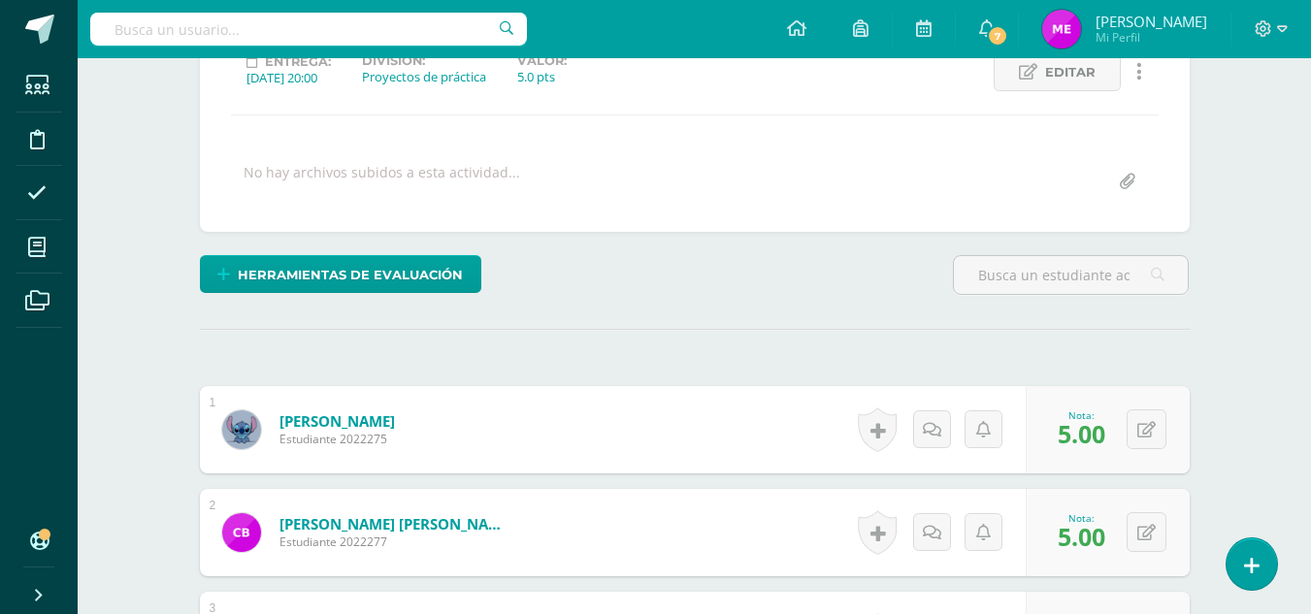
scroll to position [0, 0]
